Goal: Task Accomplishment & Management: Use online tool/utility

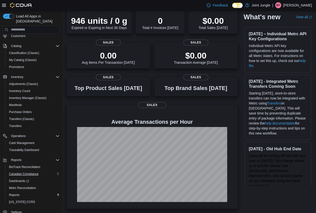
scroll to position [51, 0]
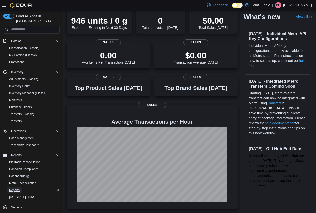
click at [18, 188] on span "Reports" at bounding box center [14, 191] width 11 height 6
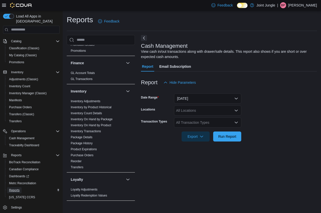
scroll to position [240, 0]
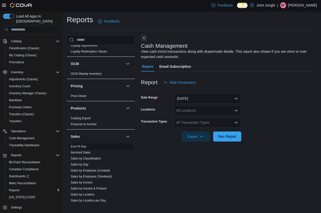
click at [84, 149] on span "End Of Day" at bounding box center [101, 147] width 64 height 6
click at [75, 147] on link "End Of Day" at bounding box center [79, 147] width 16 height 4
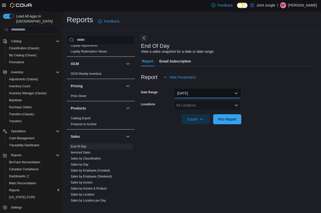
click at [195, 94] on button "[DATE]" at bounding box center [207, 93] width 67 height 10
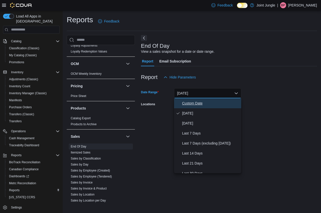
click at [184, 104] on span "Custom Date" at bounding box center [210, 103] width 57 height 6
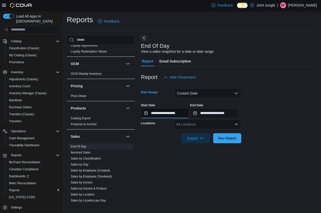
click at [168, 115] on input "**********" at bounding box center [165, 113] width 48 height 10
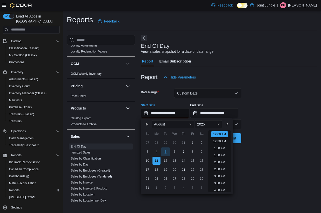
scroll to position [16, 0]
drag, startPoint x: 155, startPoint y: 151, endPoint x: 180, endPoint y: 145, distance: 25.2
click at [156, 151] on div "4" at bounding box center [156, 152] width 8 height 8
type input "**********"
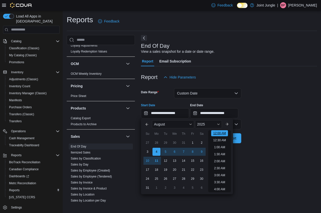
click at [213, 135] on li "12:00 AM" at bounding box center [219, 134] width 17 height 6
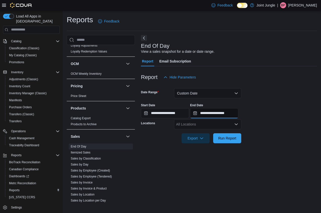
click at [224, 111] on input "**********" at bounding box center [214, 113] width 48 height 10
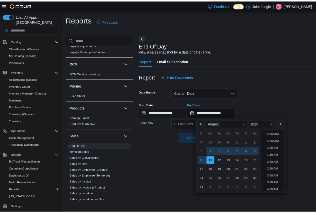
scroll to position [276, 0]
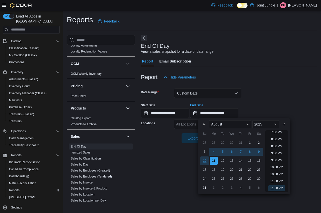
click at [207, 162] on div "10" at bounding box center [204, 161] width 9 height 9
click at [278, 189] on li "11:30 PM" at bounding box center [276, 189] width 17 height 6
type input "**********"
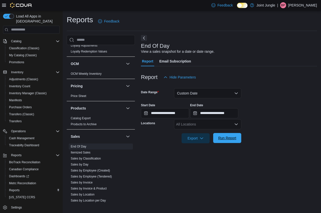
click at [229, 139] on span "Run Report" at bounding box center [227, 138] width 18 height 5
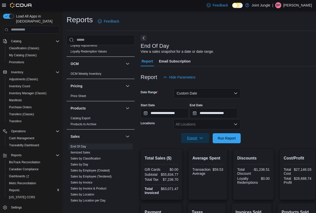
click at [203, 137] on span "Export" at bounding box center [195, 138] width 22 height 10
click at [210, 146] on button "Export to Excel" at bounding box center [196, 149] width 29 height 10
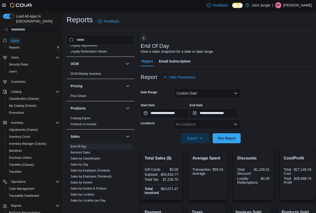
click at [15, 39] on span "Home" at bounding box center [15, 41] width 8 height 4
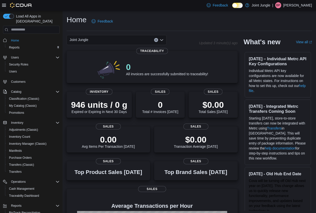
click at [296, 4] on div "| BP [PERSON_NAME]" at bounding box center [293, 5] width 40 height 6
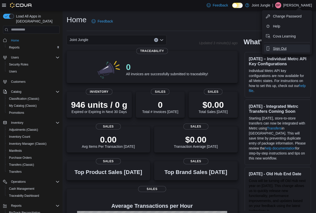
click at [271, 48] on button "Sign Out" at bounding box center [287, 49] width 46 height 8
